Goal: Task Accomplishment & Management: Complete application form

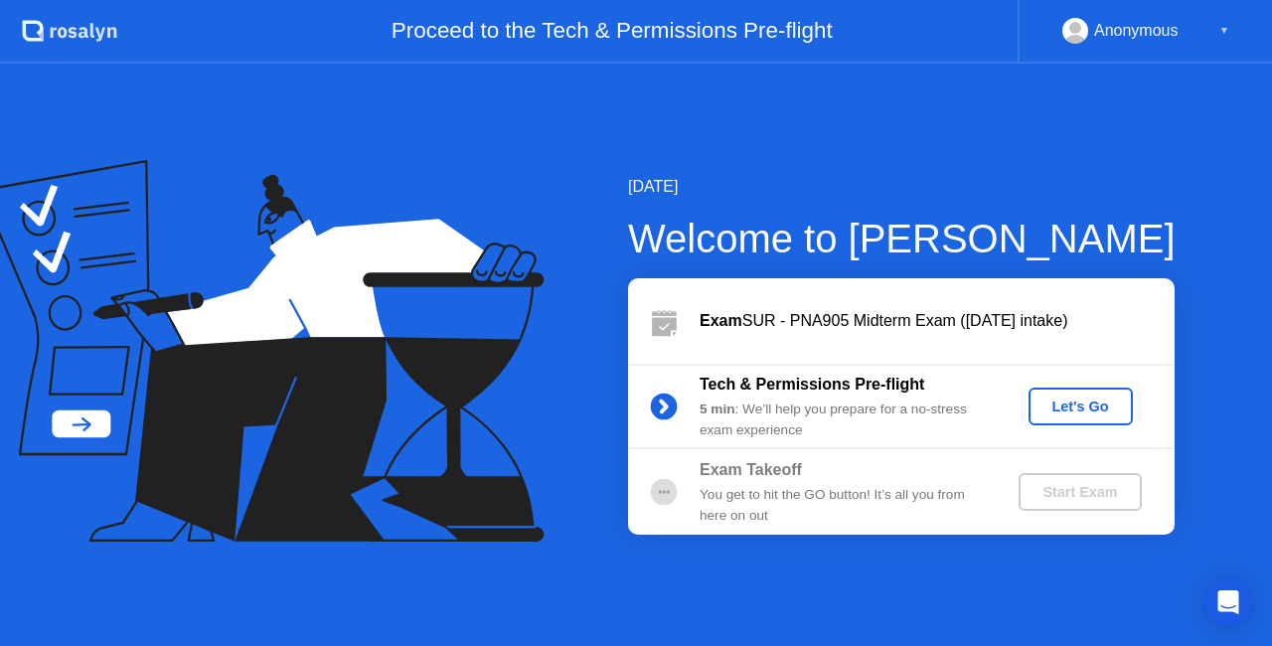
click at [1047, 499] on div "Start Exam" at bounding box center [1080, 492] width 106 height 16
click at [875, 471] on div "Exam Takeoff" at bounding box center [843, 470] width 286 height 24
click at [1105, 407] on div "Let's Go" at bounding box center [1081, 407] width 88 height 16
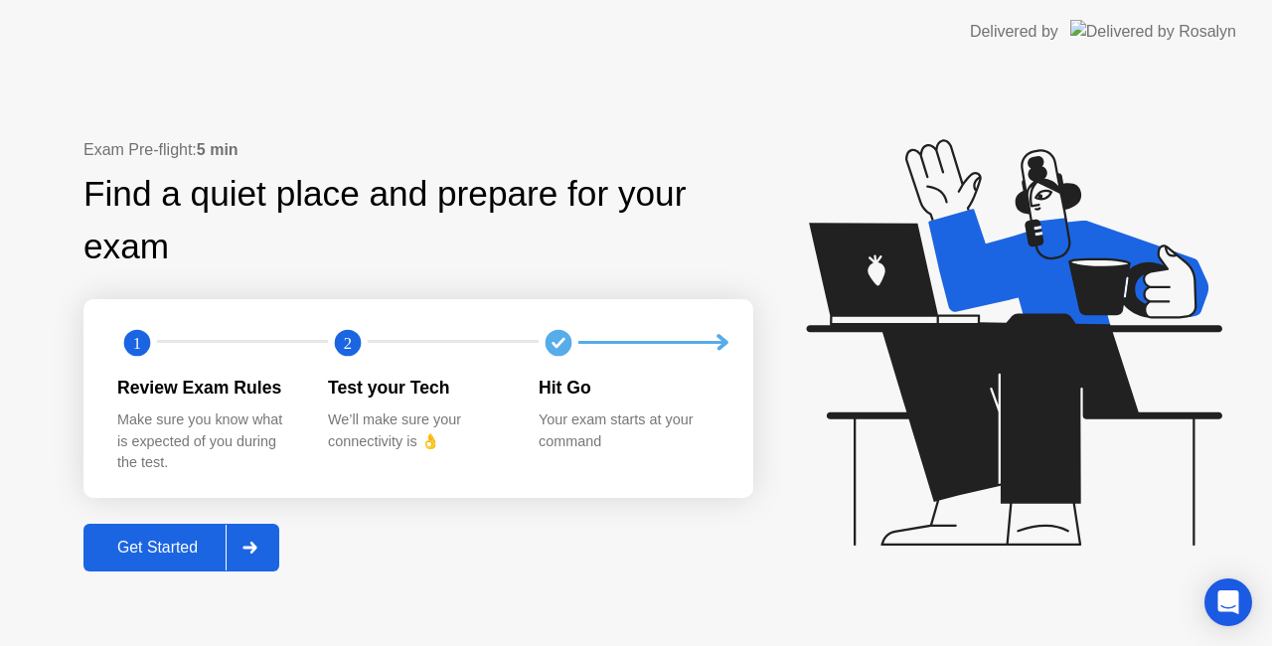
click at [189, 561] on button "Get Started" at bounding box center [181, 548] width 196 height 48
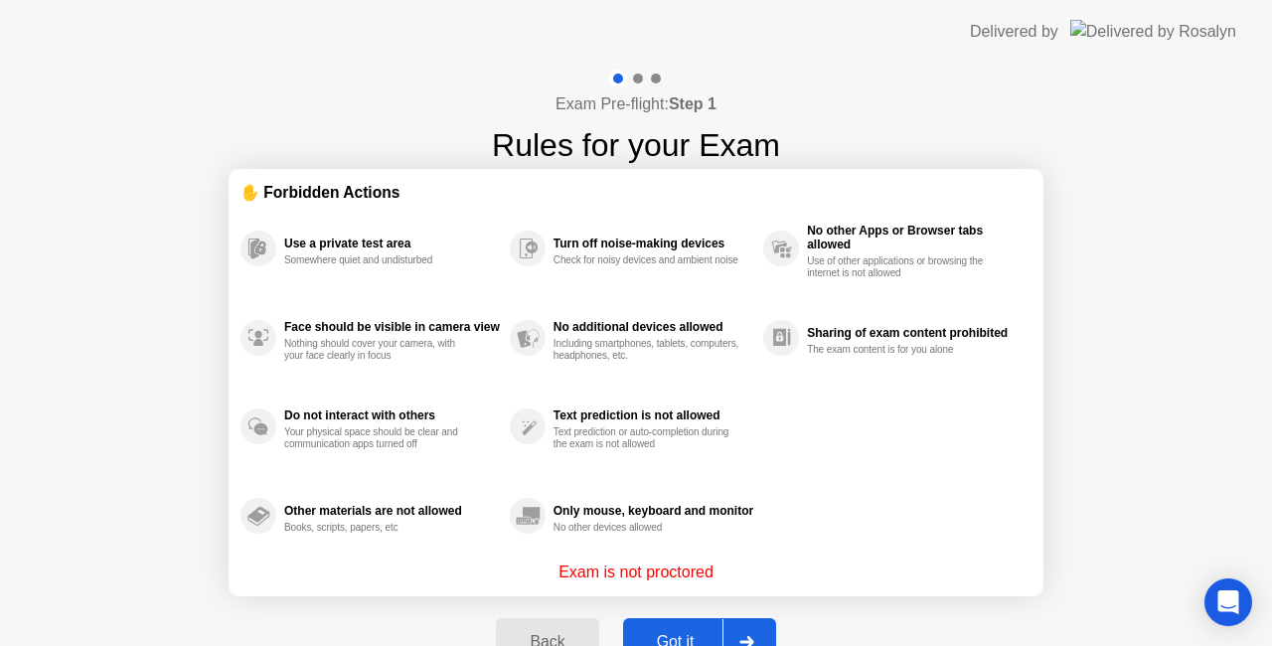
click at [696, 634] on div "Got it" at bounding box center [675, 642] width 93 height 18
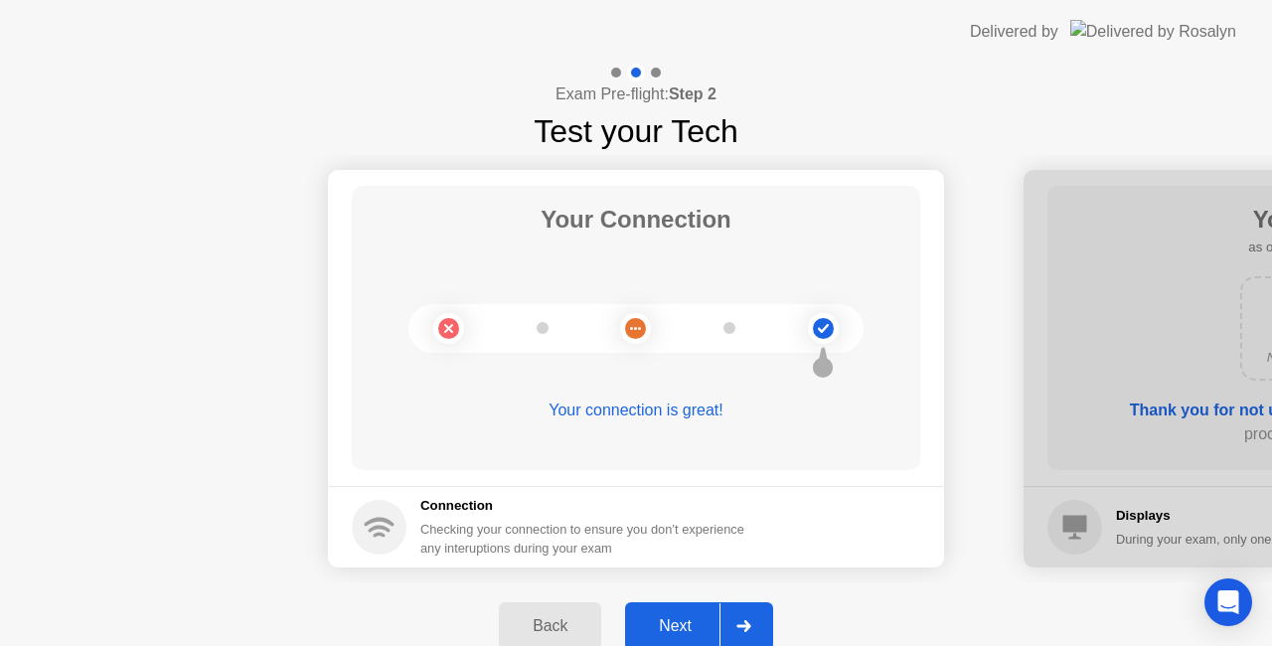
click at [700, 624] on div "Next" at bounding box center [675, 626] width 88 height 18
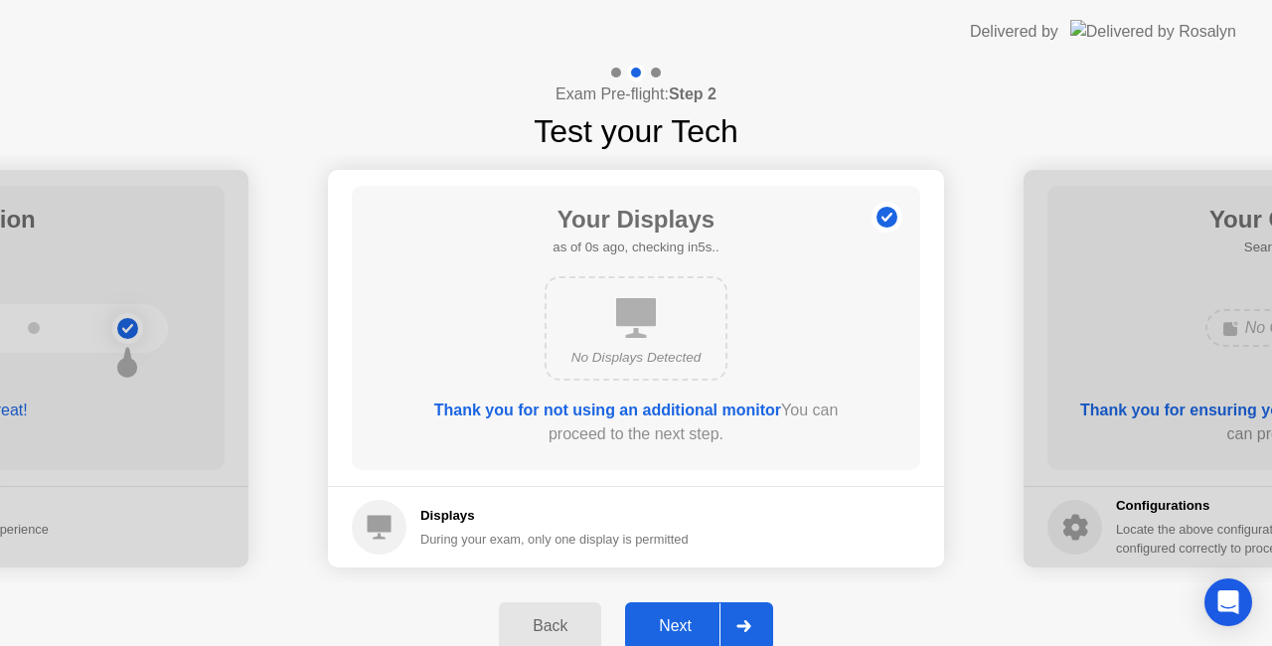
click at [700, 635] on div "Next" at bounding box center [675, 626] width 88 height 18
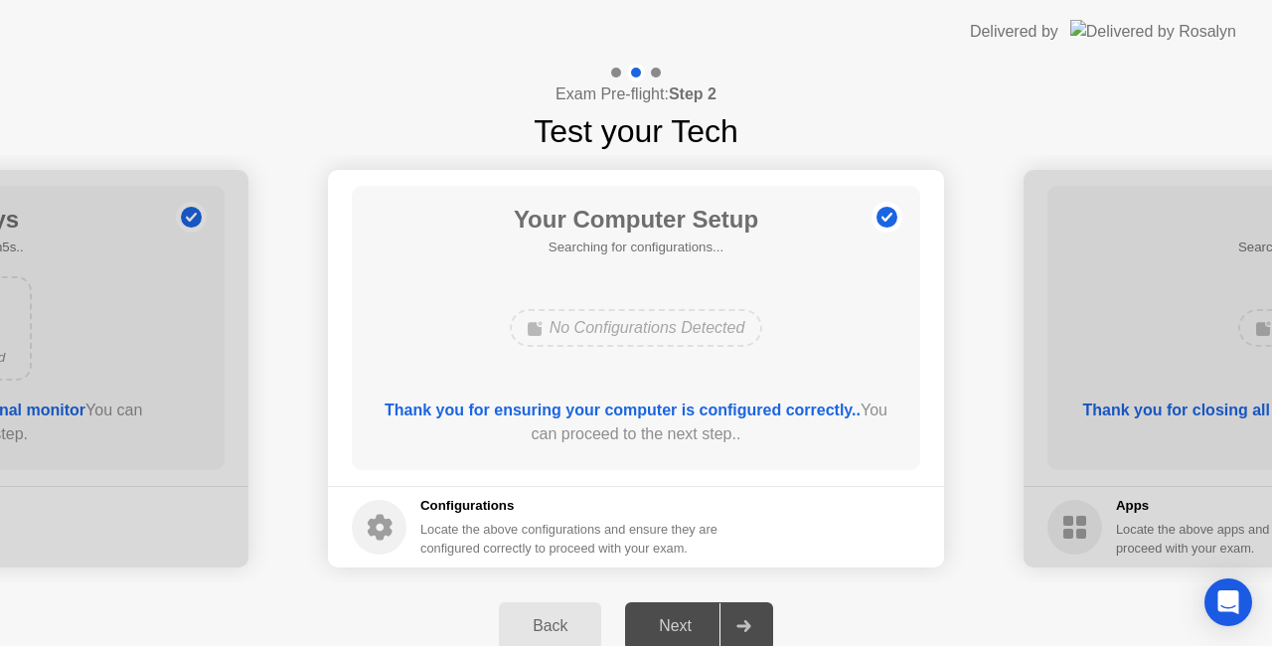
click at [695, 620] on div "Next" at bounding box center [675, 626] width 88 height 18
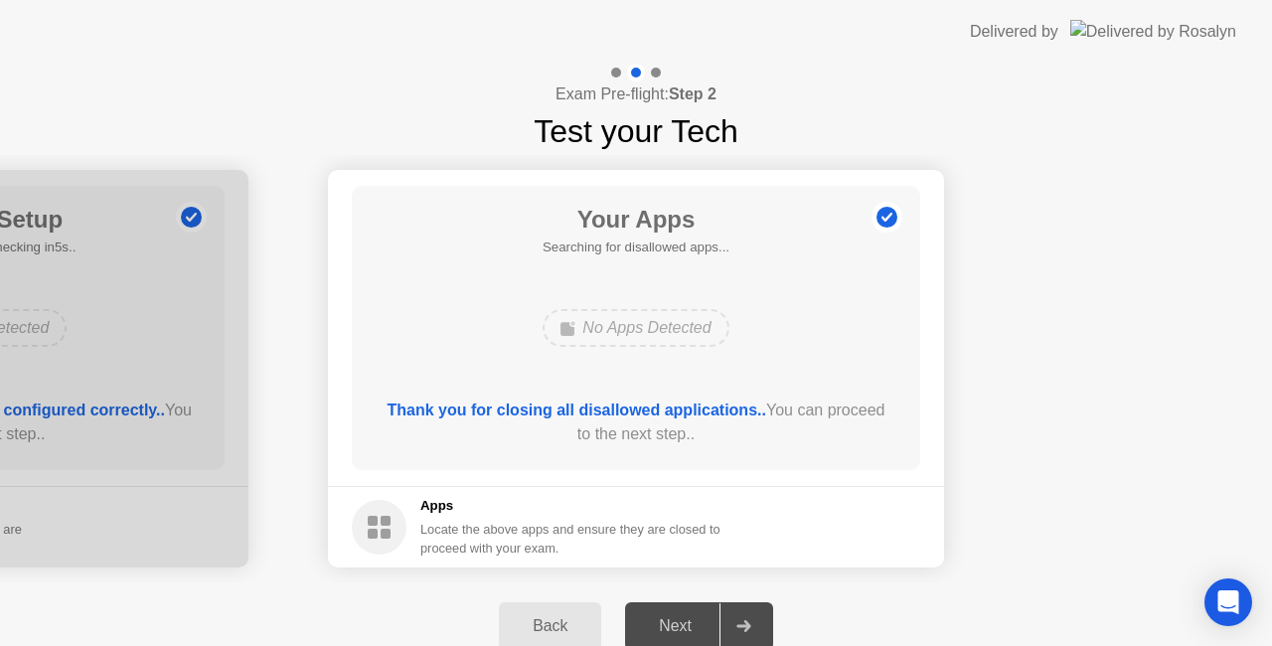
click at [692, 631] on div "Next" at bounding box center [675, 626] width 88 height 18
click at [690, 617] on div "Next" at bounding box center [675, 626] width 88 height 18
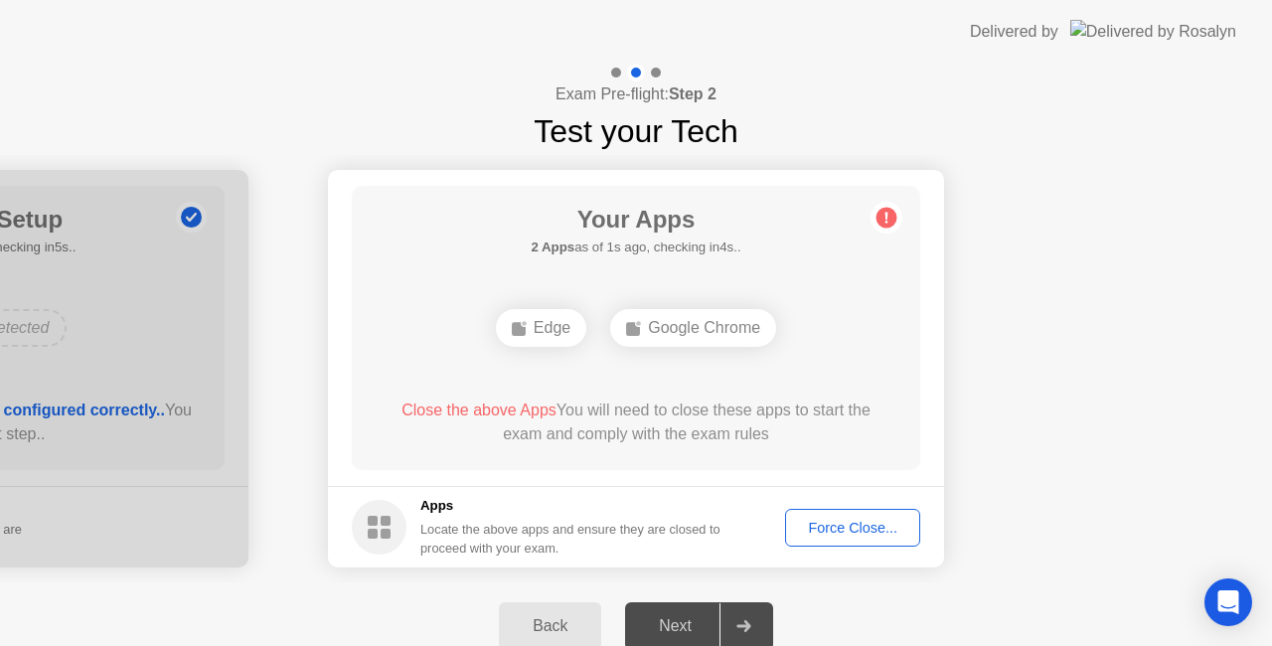
click at [689, 620] on div "Next" at bounding box center [675, 626] width 88 height 18
click at [865, 520] on div "Force Close..." at bounding box center [852, 528] width 121 height 16
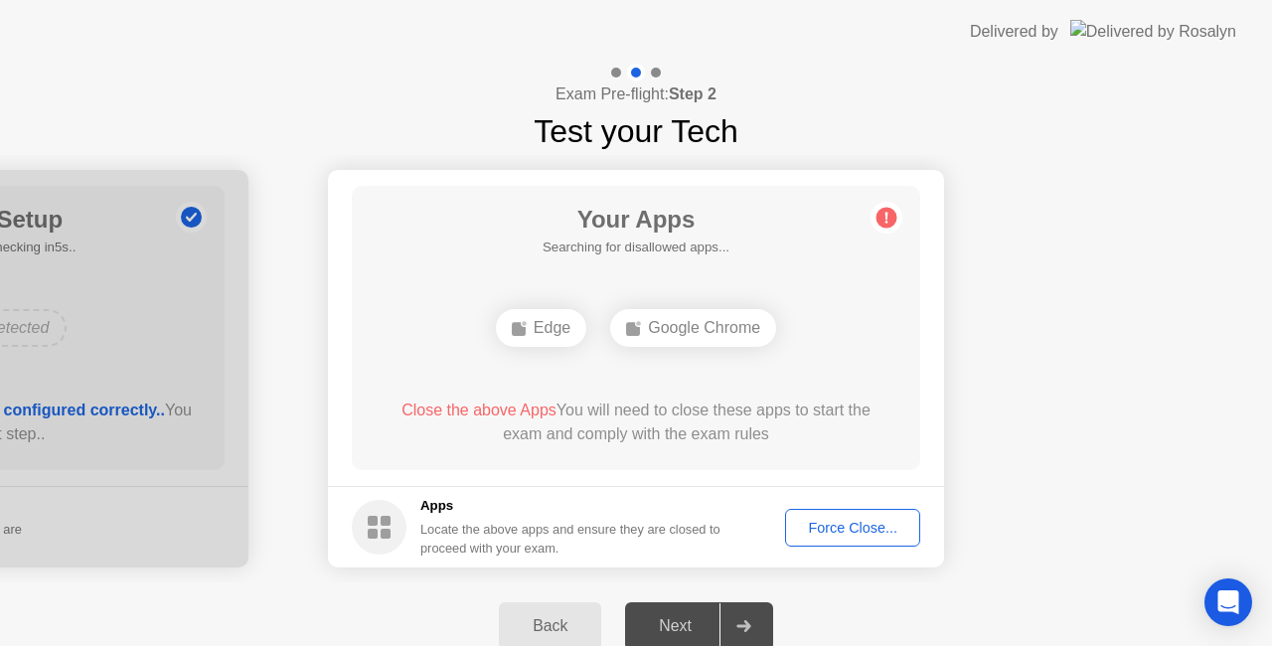
click at [856, 535] on div "Force Close..." at bounding box center [852, 528] width 121 height 16
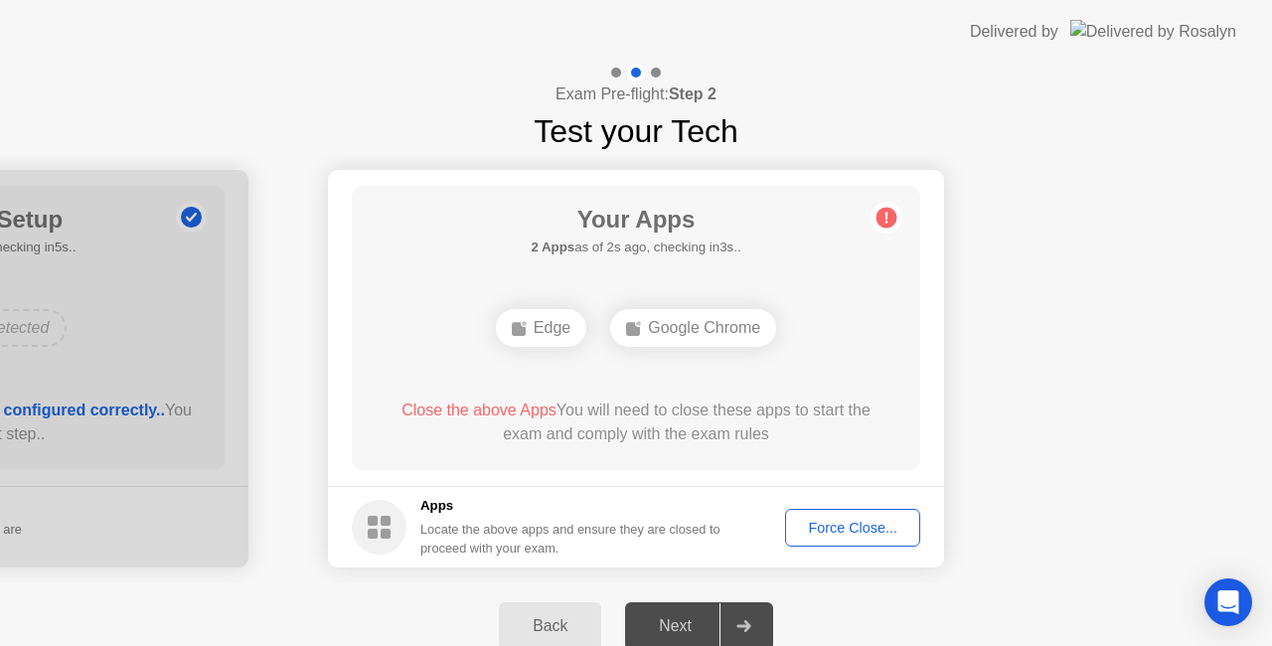
click at [762, 629] on div at bounding box center [744, 626] width 48 height 46
click at [699, 618] on div "Next" at bounding box center [675, 626] width 88 height 18
click at [736, 624] on icon at bounding box center [743, 626] width 15 height 12
click at [735, 612] on div at bounding box center [744, 626] width 48 height 46
click at [693, 626] on div "Next" at bounding box center [675, 626] width 88 height 18
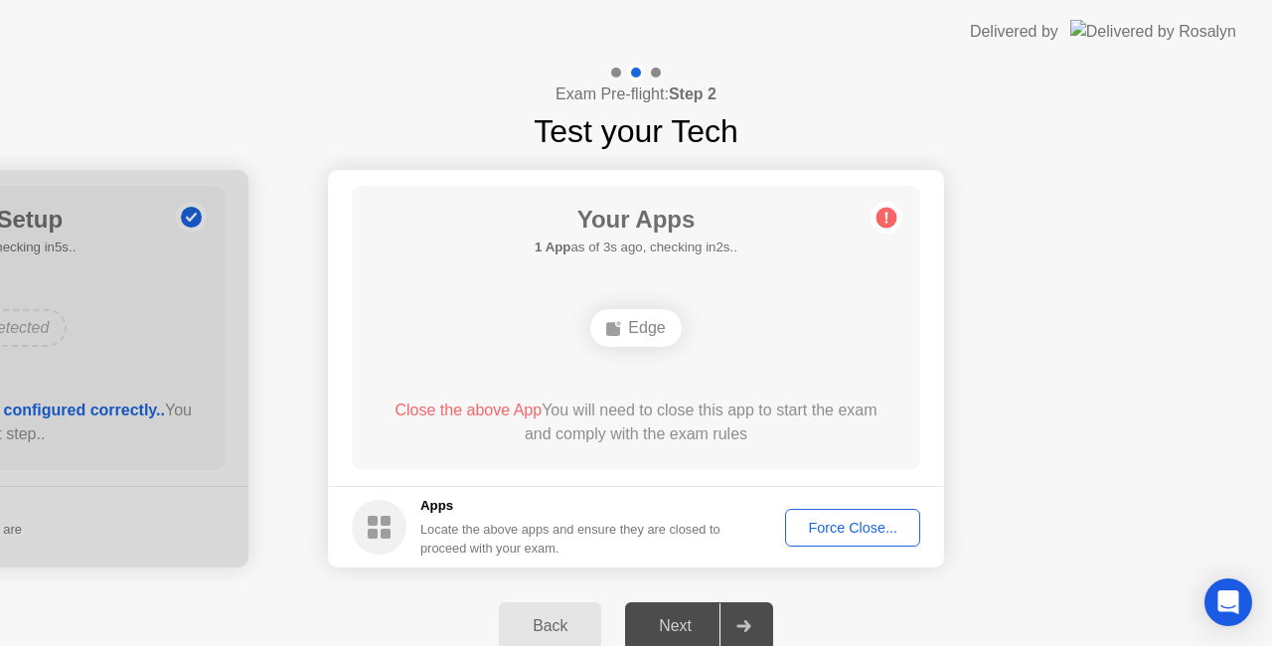
click at [869, 520] on div "Force Close..." at bounding box center [852, 528] width 121 height 16
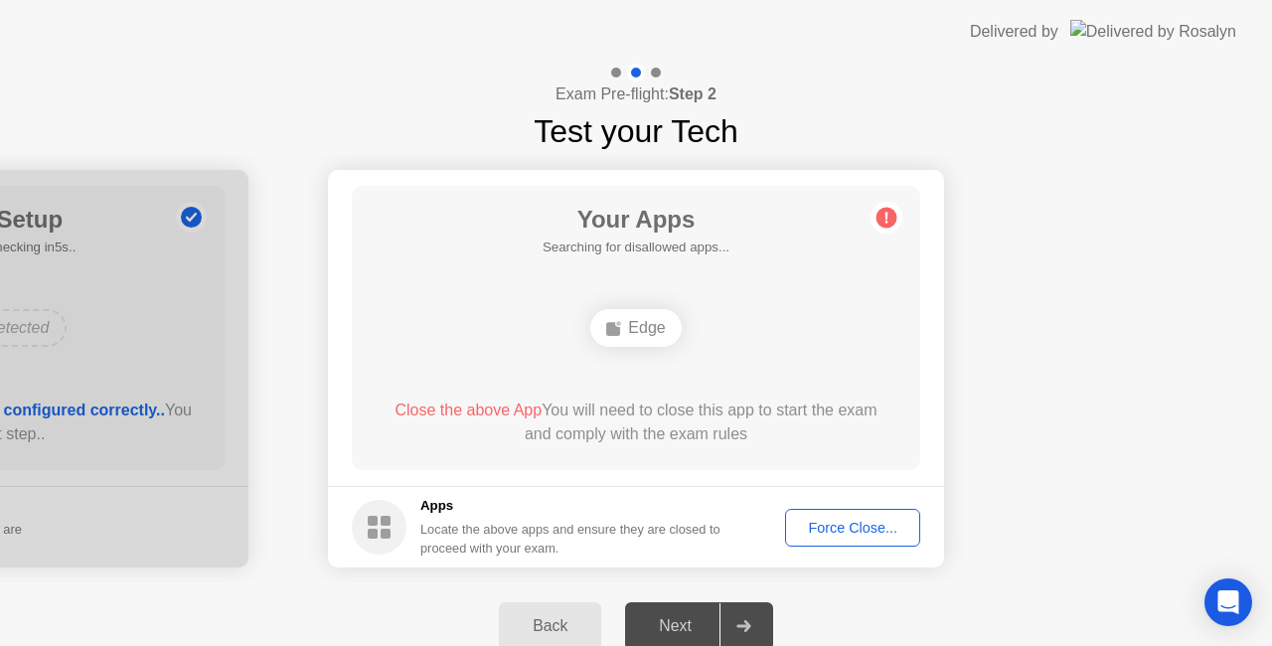
click at [747, 626] on icon at bounding box center [743, 626] width 14 height 12
click at [680, 630] on div "Next" at bounding box center [675, 626] width 88 height 18
click at [875, 535] on div "Force Close..." at bounding box center [852, 528] width 121 height 16
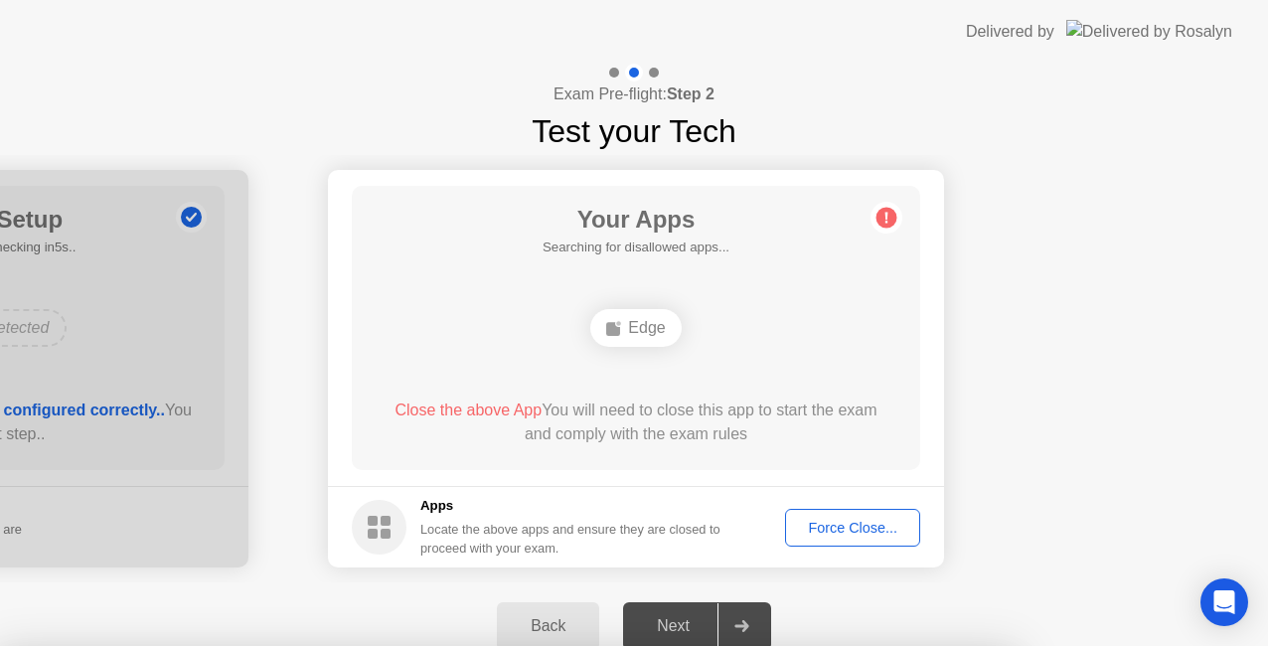
drag, startPoint x: 628, startPoint y: 381, endPoint x: 628, endPoint y: 403, distance: 22.9
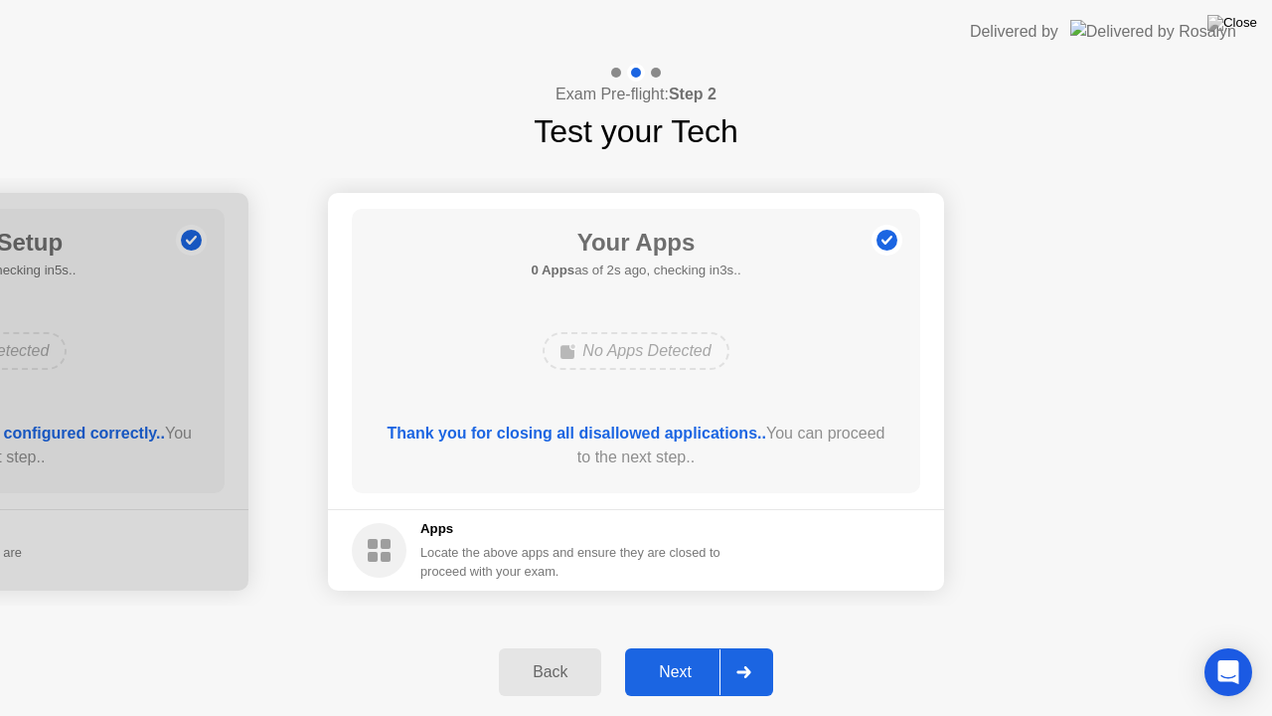
click at [680, 645] on div "Next" at bounding box center [675, 672] width 88 height 18
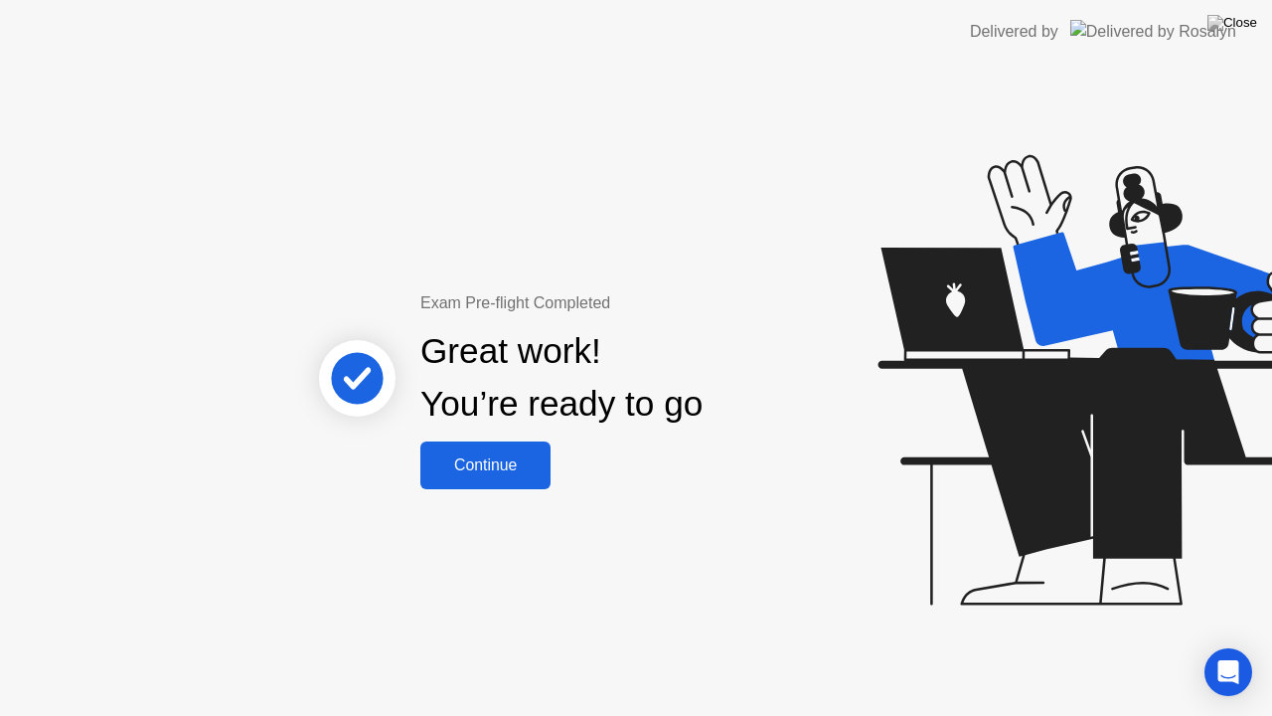
click at [512, 477] on button "Continue" at bounding box center [485, 465] width 130 height 48
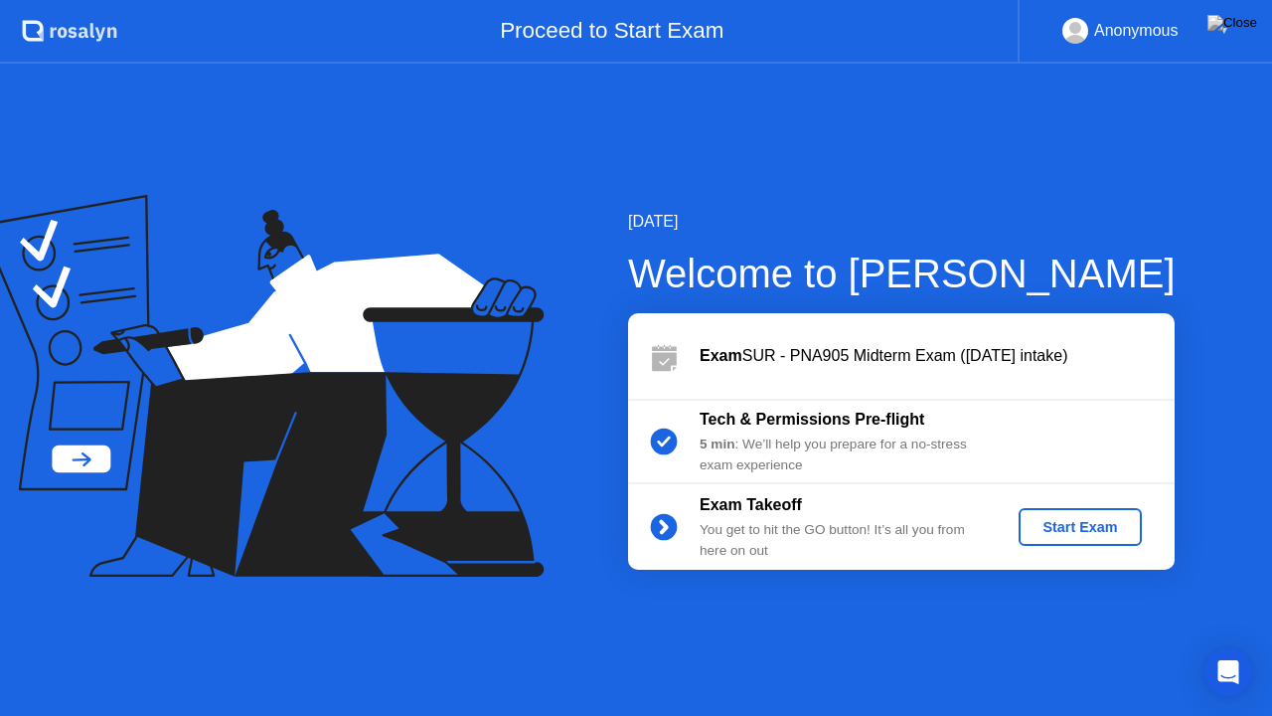
click at [1075, 534] on div "Start Exam" at bounding box center [1080, 527] width 106 height 16
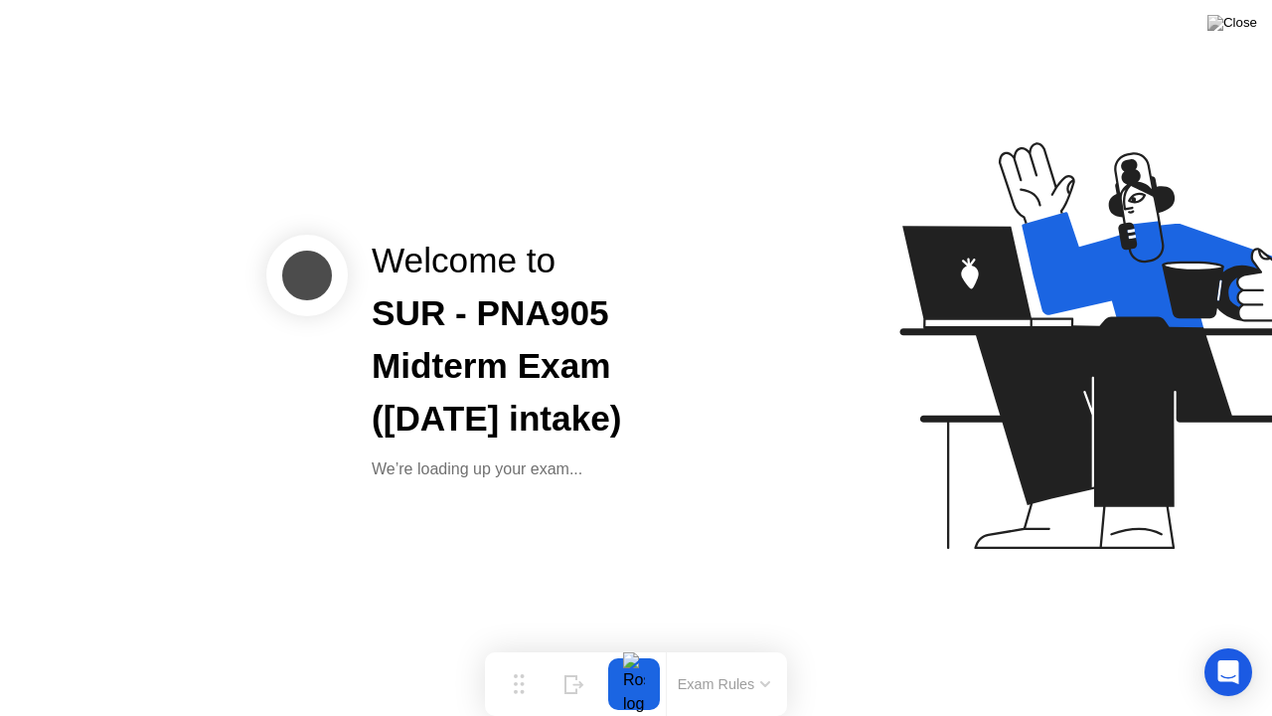
click at [879, 537] on icon at bounding box center [1103, 354] width 513 height 509
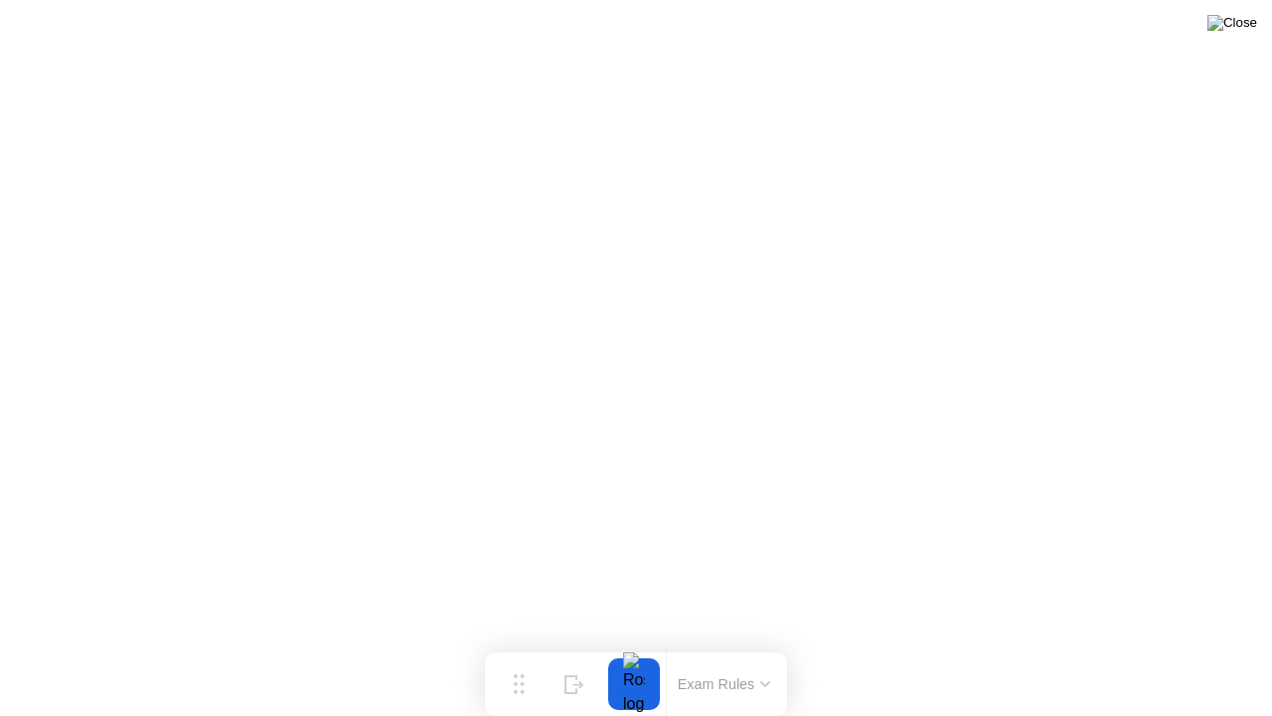
click at [1237, 31] on img at bounding box center [1232, 23] width 50 height 16
click at [975, 645] on div at bounding box center [636, 716] width 1272 height 0
